Goal: Task Accomplishment & Management: Complete application form

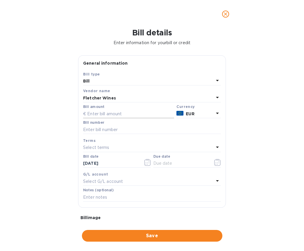
click at [110, 113] on input "text" at bounding box center [128, 113] width 91 height 9
type input "11,658.24"
click at [106, 129] on input "text" at bounding box center [152, 129] width 138 height 9
type input "11"
click at [261, 120] on div "Bill details Enter information for your bill or credit General information Save…" at bounding box center [152, 139] width 304 height 223
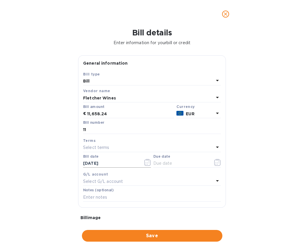
click at [144, 161] on icon "button" at bounding box center [147, 162] width 7 height 7
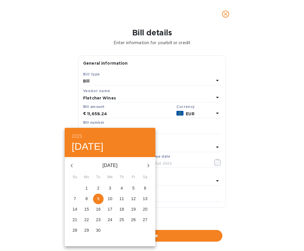
click at [71, 164] on icon "button" at bounding box center [71, 165] width 7 height 7
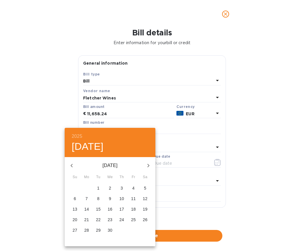
click at [75, 231] on p "27" at bounding box center [75, 230] width 5 height 6
type input "[DATE]"
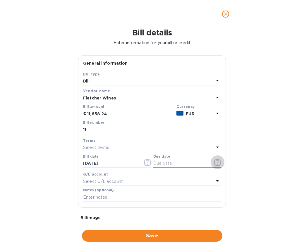
click at [217, 163] on icon "button" at bounding box center [217, 162] width 1 height 1
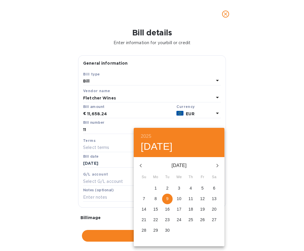
click at [140, 165] on icon "button" at bounding box center [140, 165] width 7 height 7
click at [202, 218] on p "27" at bounding box center [202, 220] width 5 height 6
type input "[DATE]"
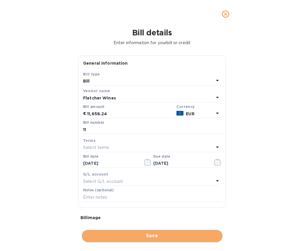
click at [156, 236] on span "Save" at bounding box center [152, 235] width 131 height 7
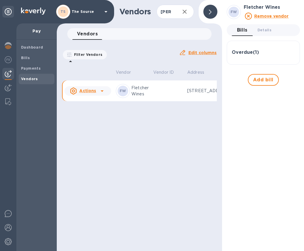
click at [170, 97] on td at bounding box center [168, 90] width 34 height 21
click at [255, 56] on div "Overdue ( 1 )" at bounding box center [263, 53] width 63 height 14
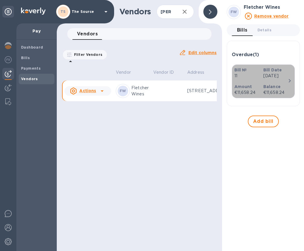
click at [266, 89] on b "Balance" at bounding box center [271, 86] width 17 height 5
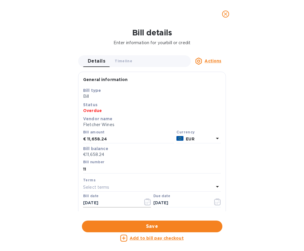
click at [146, 203] on icon "button" at bounding box center [147, 201] width 7 height 7
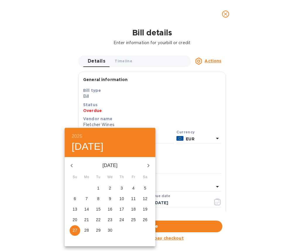
click at [99, 229] on p "29" at bounding box center [98, 230] width 5 height 6
type input "[DATE]"
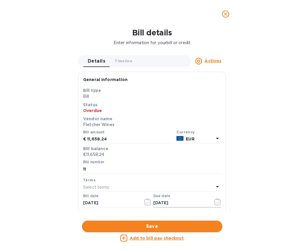
click at [214, 202] on icon "button" at bounding box center [217, 201] width 7 height 7
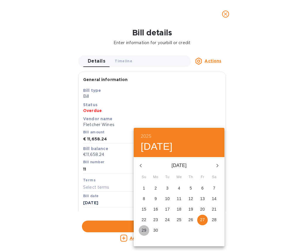
click at [144, 230] on p "29" at bounding box center [144, 230] width 5 height 6
type input "[DATE]"
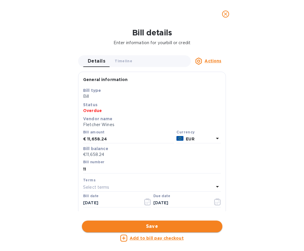
click at [145, 225] on span "Save" at bounding box center [152, 226] width 131 height 7
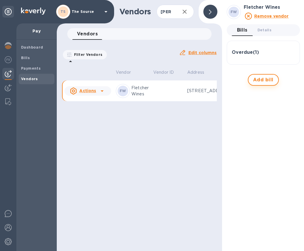
click at [259, 78] on span "Add bill" at bounding box center [263, 79] width 20 height 7
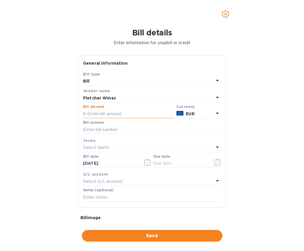
click at [97, 111] on input "text" at bounding box center [128, 113] width 91 height 9
click at [97, 114] on input "1,523.20" at bounding box center [130, 113] width 87 height 9
type input "15,235.20"
click at [121, 130] on input "text" at bounding box center [152, 129] width 138 height 9
type input "12Ag"
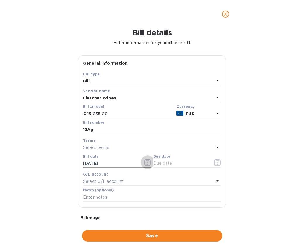
click at [145, 165] on icon "button" at bounding box center [147, 162] width 7 height 7
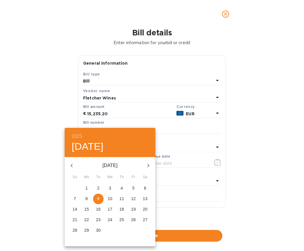
click at [72, 162] on icon "button" at bounding box center [71, 165] width 7 height 7
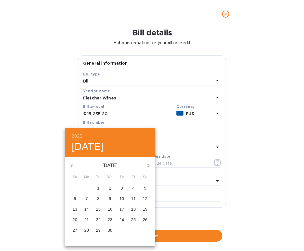
click at [74, 230] on p "27" at bounding box center [75, 230] width 5 height 6
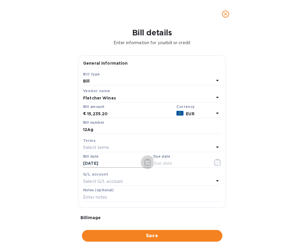
click at [145, 163] on icon "button" at bounding box center [147, 162] width 7 height 7
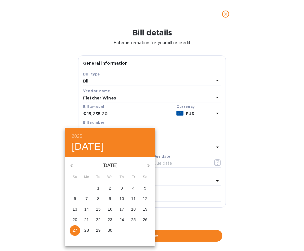
click at [96, 229] on p "29" at bounding box center [98, 230] width 5 height 6
type input "[DATE]"
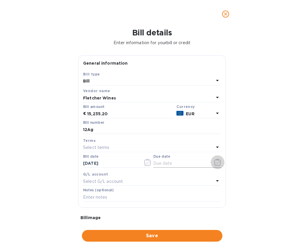
click at [214, 164] on icon "button" at bounding box center [217, 162] width 7 height 7
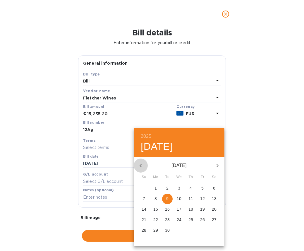
click at [141, 162] on icon "button" at bounding box center [140, 165] width 7 height 7
click at [203, 230] on p "29" at bounding box center [202, 230] width 5 height 6
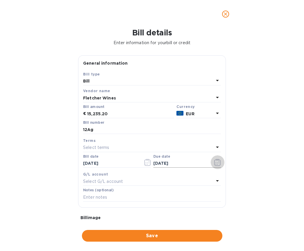
click at [214, 162] on icon "button" at bounding box center [217, 162] width 7 height 7
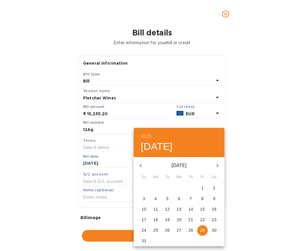
click at [216, 168] on icon "button" at bounding box center [217, 165] width 7 height 7
click at [155, 229] on p "29" at bounding box center [155, 230] width 5 height 6
type input "[DATE]"
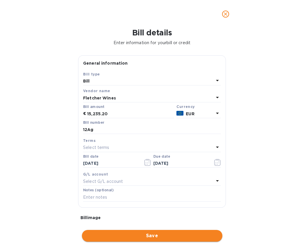
click at [142, 235] on span "Save" at bounding box center [152, 235] width 131 height 7
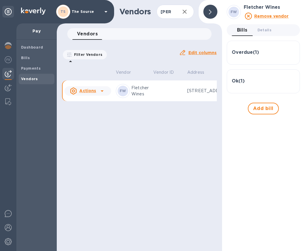
click at [264, 54] on div "Overdue ( 1 )" at bounding box center [263, 53] width 63 height 6
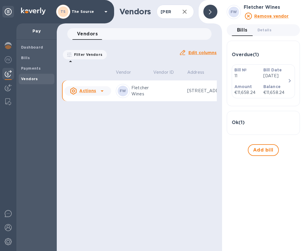
click at [260, 125] on div "Ok ( 1 )" at bounding box center [263, 123] width 63 height 6
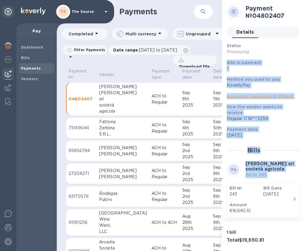
scroll to position [63, 0]
